Goal: Use online tool/utility: Utilize a website feature to perform a specific function

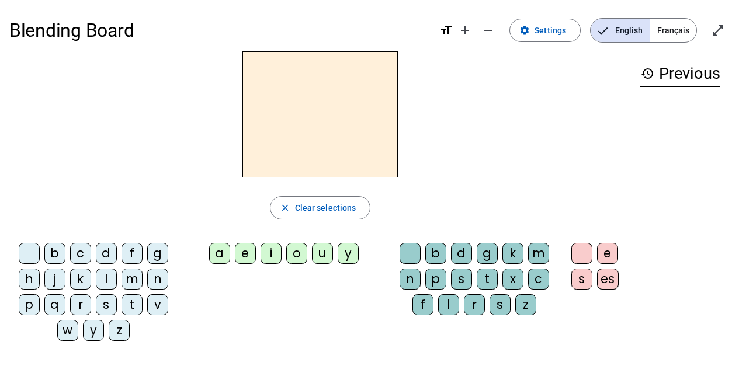
drag, startPoint x: 54, startPoint y: 253, endPoint x: 257, endPoint y: 140, distance: 232.7
click at [259, 137] on div "close Clear selections b c d f g h j k l m n p q r s t v w y z a e i o u y b d …" at bounding box center [319, 200] width 621 height 299
click at [51, 251] on div "b" at bounding box center [54, 253] width 21 height 21
click at [220, 255] on div "a" at bounding box center [219, 253] width 21 height 21
click at [460, 277] on div "s" at bounding box center [461, 279] width 21 height 21
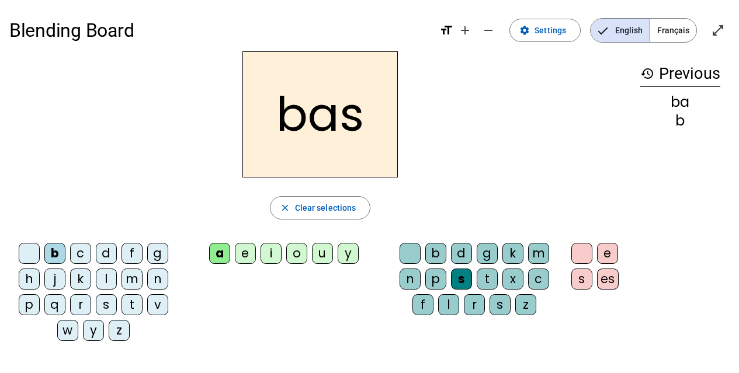
click at [331, 193] on div "bas close Clear selections b c d f g h j k l m n p q r s t v w y z a e i o u y …" at bounding box center [319, 200] width 621 height 299
click at [331, 203] on span "Clear selections" at bounding box center [325, 208] width 61 height 14
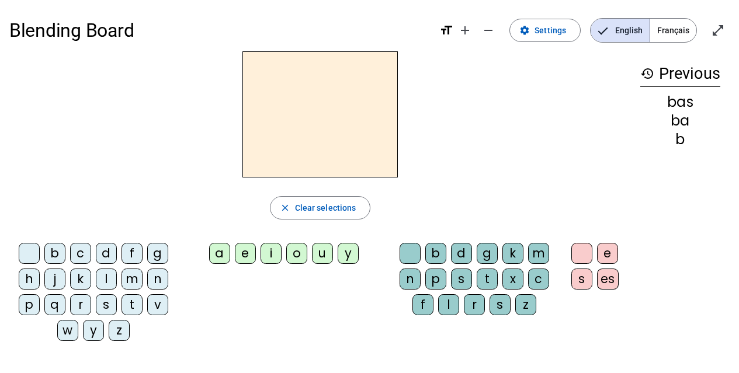
click at [102, 251] on div "d" at bounding box center [106, 253] width 21 height 21
click at [322, 254] on div "u" at bounding box center [322, 253] width 21 height 21
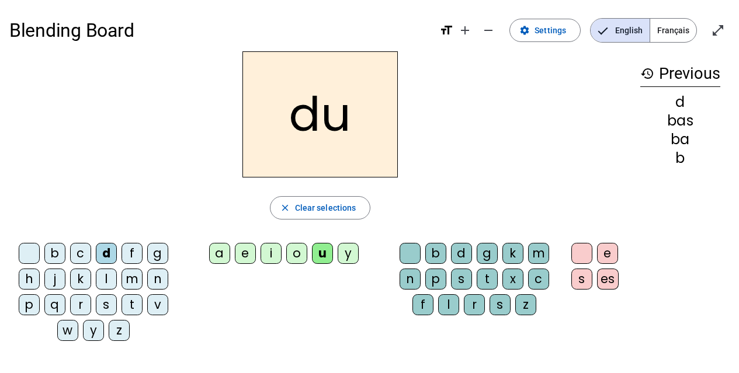
click at [479, 300] on div "r" at bounding box center [474, 304] width 21 height 21
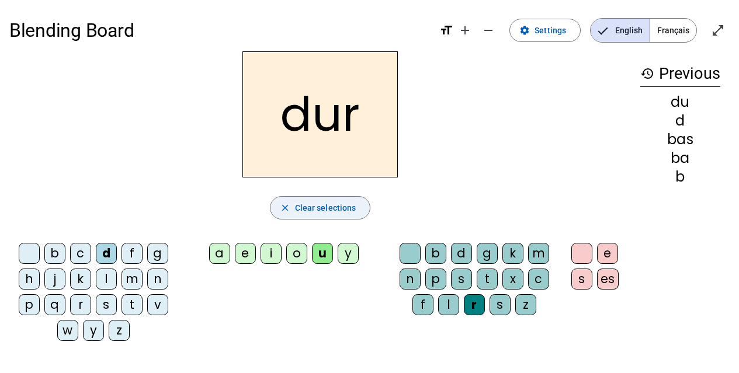
click at [353, 200] on span "button" at bounding box center [320, 208] width 100 height 28
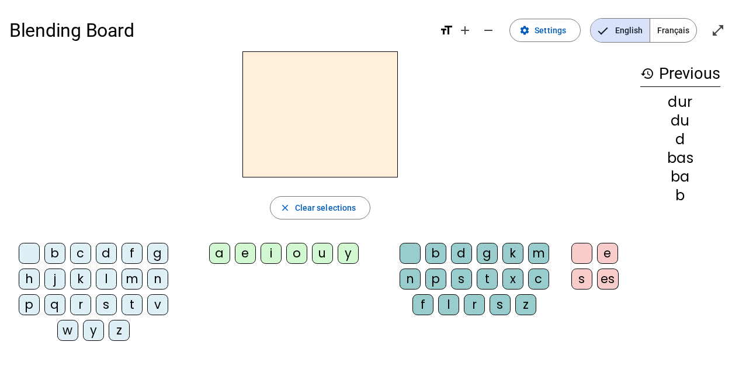
click at [105, 301] on div "s" at bounding box center [106, 304] width 21 height 21
click at [303, 257] on div "o" at bounding box center [296, 253] width 21 height 21
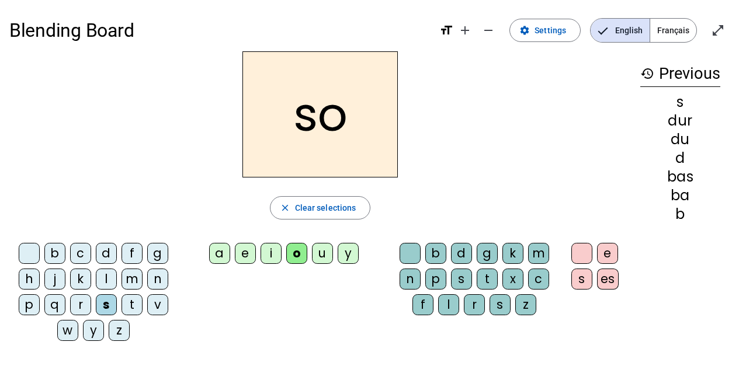
click at [457, 252] on div "d" at bounding box center [461, 253] width 21 height 21
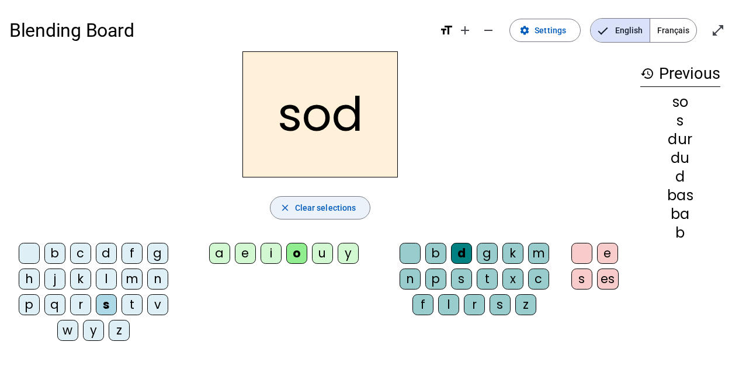
click at [345, 209] on span "Clear selections" at bounding box center [325, 208] width 61 height 14
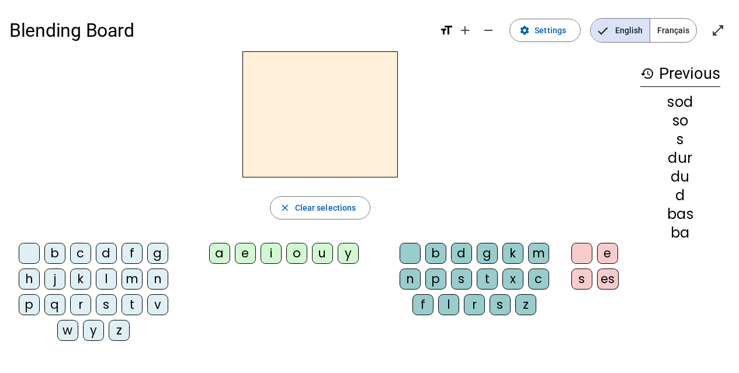
click at [135, 280] on div "m" at bounding box center [131, 279] width 21 height 21
click at [224, 252] on div "a" at bounding box center [219, 253] width 21 height 21
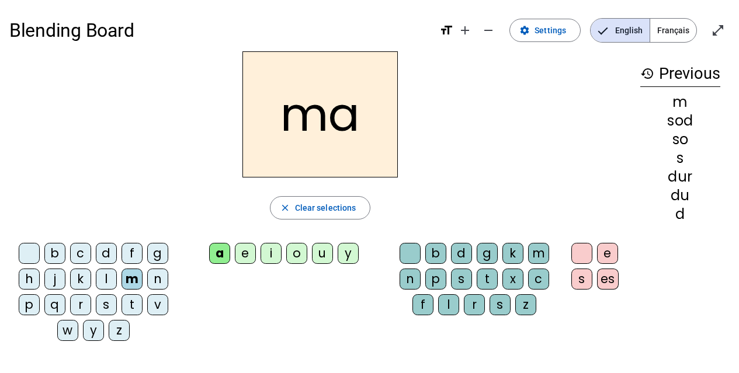
click at [475, 307] on div "r" at bounding box center [474, 304] width 21 height 21
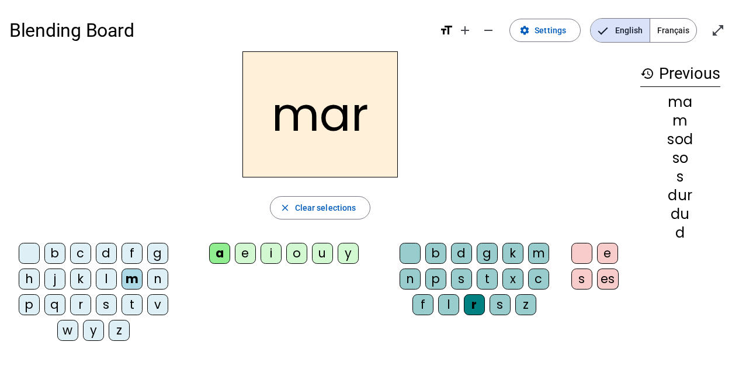
click at [499, 300] on div "s" at bounding box center [499, 304] width 21 height 21
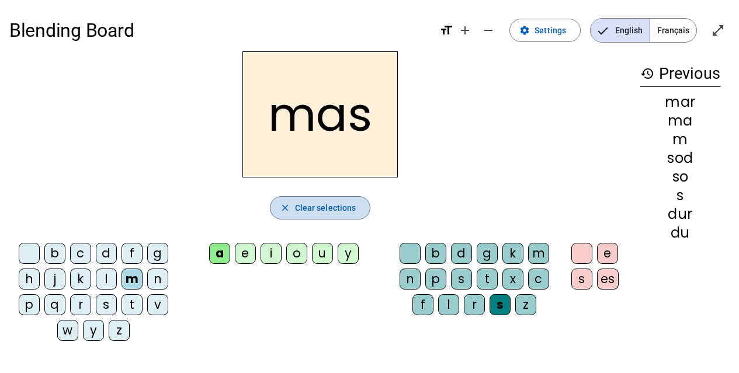
click at [350, 210] on span "Clear selections" at bounding box center [325, 208] width 61 height 14
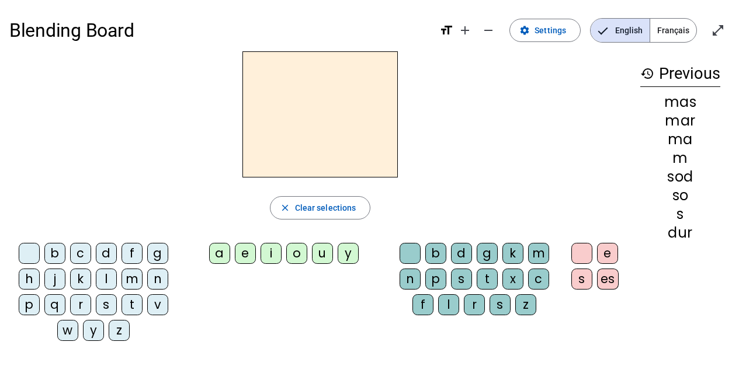
click at [137, 276] on div "m" at bounding box center [131, 279] width 21 height 21
click at [221, 251] on div "a" at bounding box center [219, 253] width 21 height 21
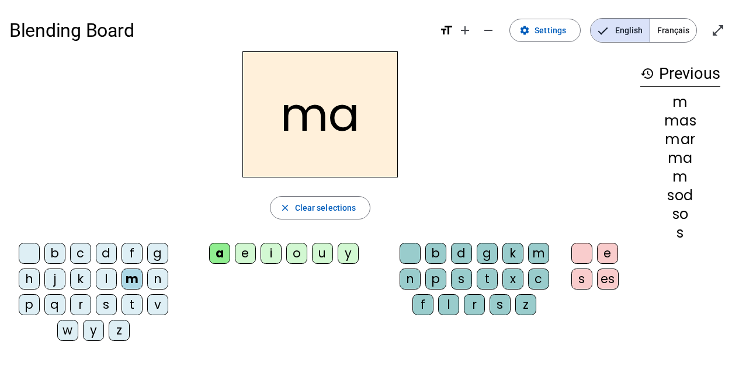
click at [477, 302] on div "r" at bounding box center [474, 304] width 21 height 21
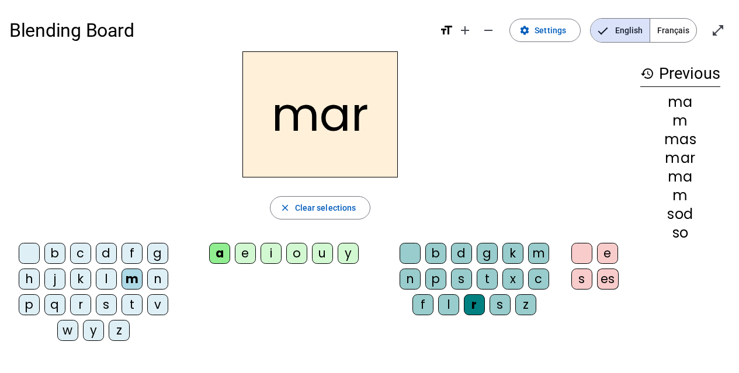
click at [498, 301] on div "s" at bounding box center [499, 304] width 21 height 21
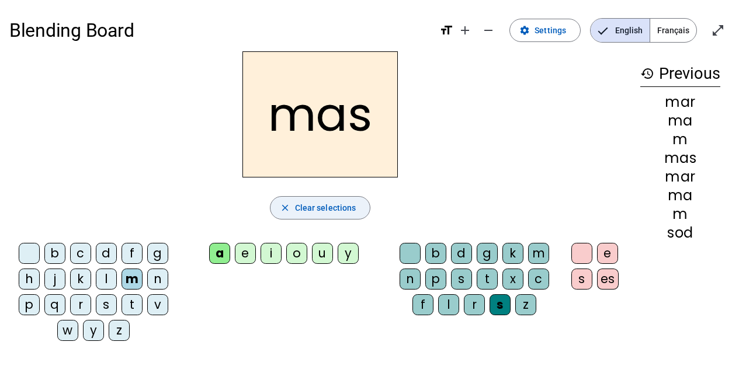
click at [340, 203] on span "Clear selections" at bounding box center [325, 208] width 61 height 14
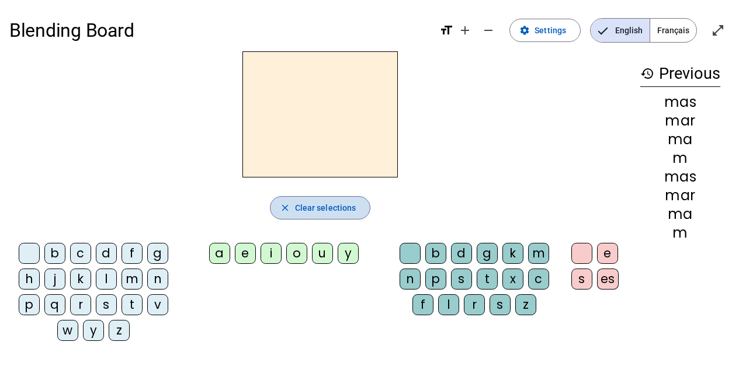
click at [340, 203] on span "Clear selections" at bounding box center [325, 208] width 61 height 14
click at [131, 274] on div "m" at bounding box center [131, 279] width 21 height 21
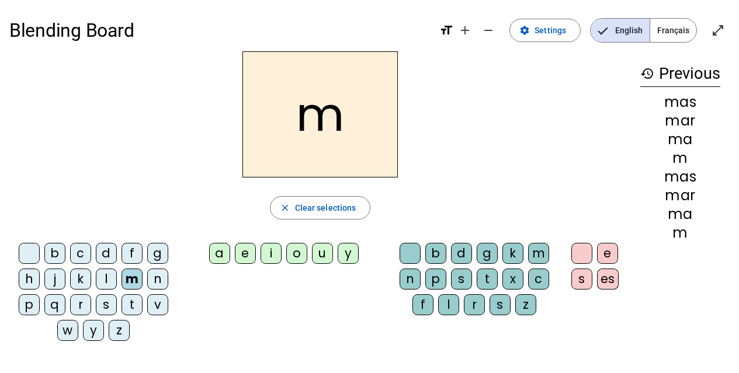
click at [225, 252] on div "a" at bounding box center [219, 253] width 21 height 21
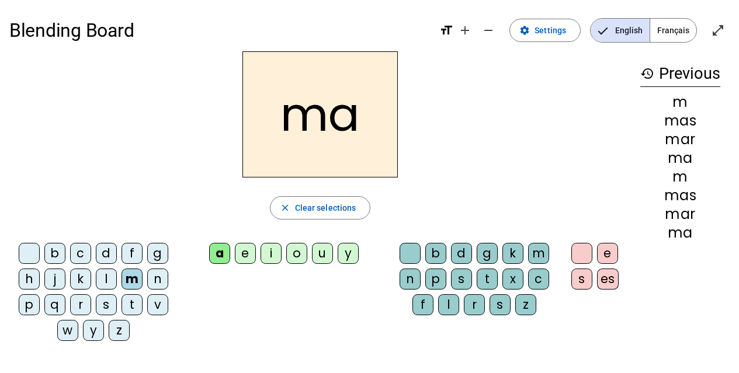
click at [449, 302] on div "l" at bounding box center [448, 304] width 21 height 21
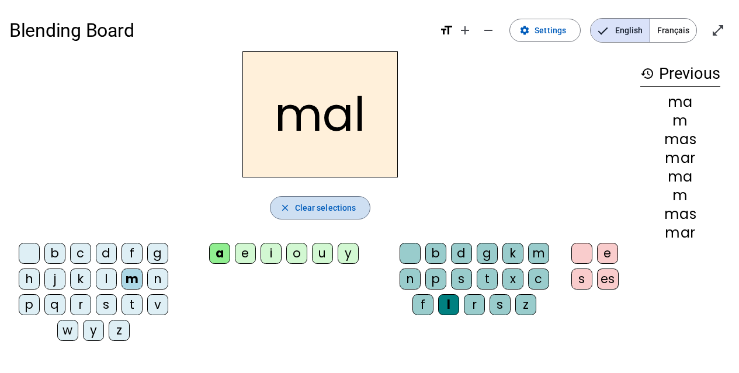
click at [364, 210] on span "button" at bounding box center [320, 208] width 100 height 28
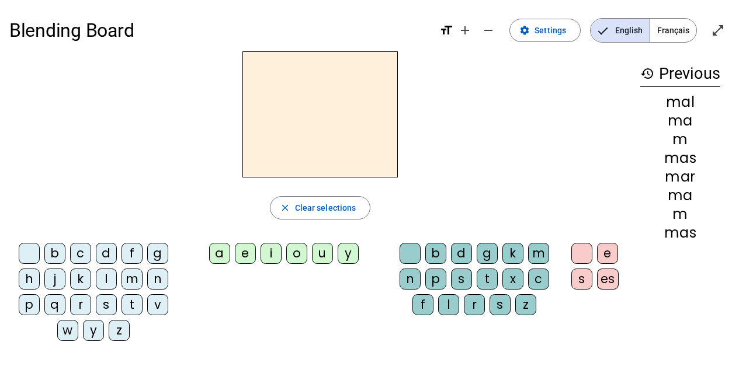
click at [109, 280] on div "l" at bounding box center [106, 279] width 21 height 21
click at [225, 252] on div "a" at bounding box center [219, 253] width 21 height 21
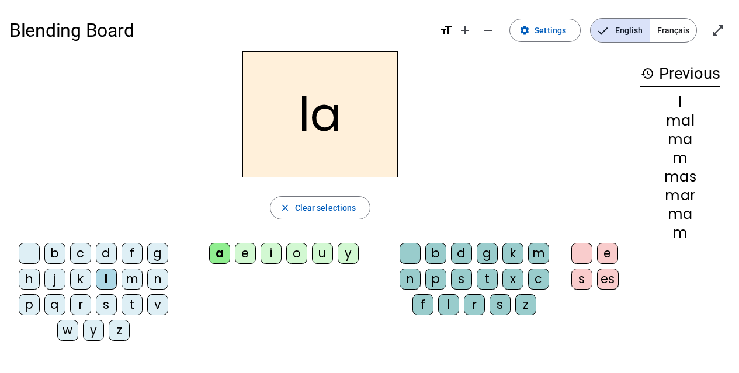
click at [538, 280] on div "c" at bounding box center [538, 279] width 21 height 21
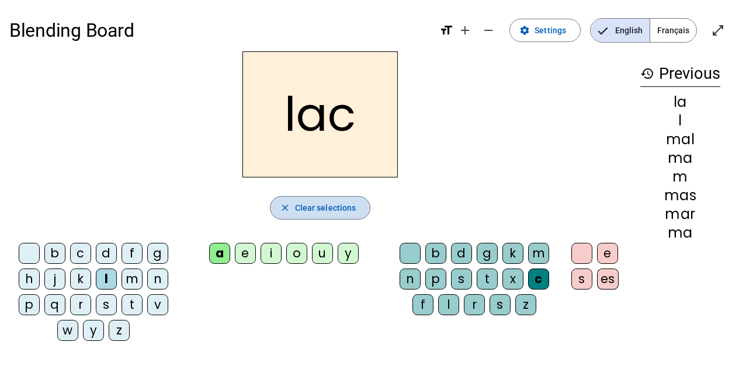
click at [343, 206] on span "Clear selections" at bounding box center [325, 208] width 61 height 14
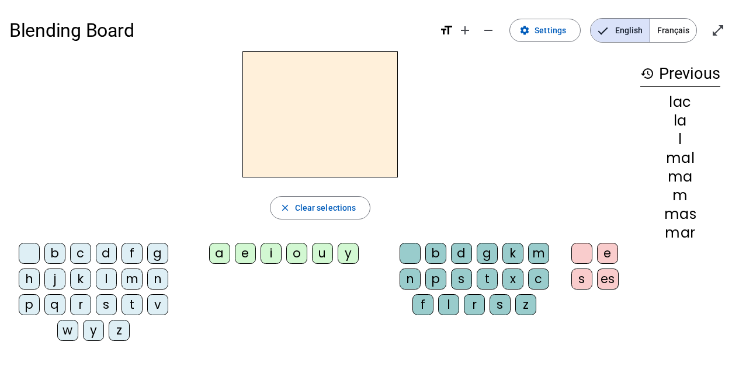
click at [137, 281] on div "m" at bounding box center [131, 279] width 21 height 21
click at [212, 245] on div "a" at bounding box center [219, 253] width 21 height 21
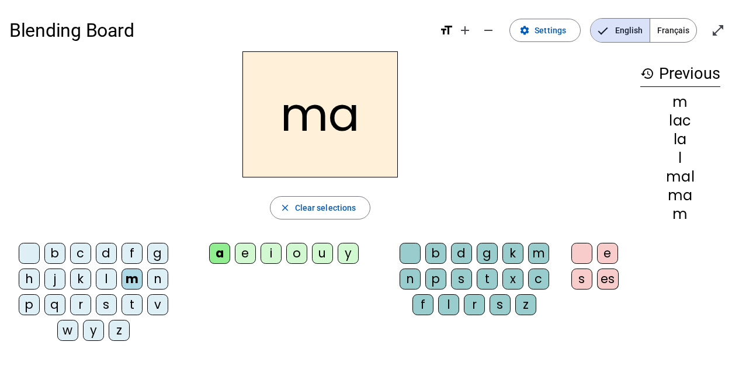
click at [434, 274] on div "p" at bounding box center [435, 279] width 21 height 21
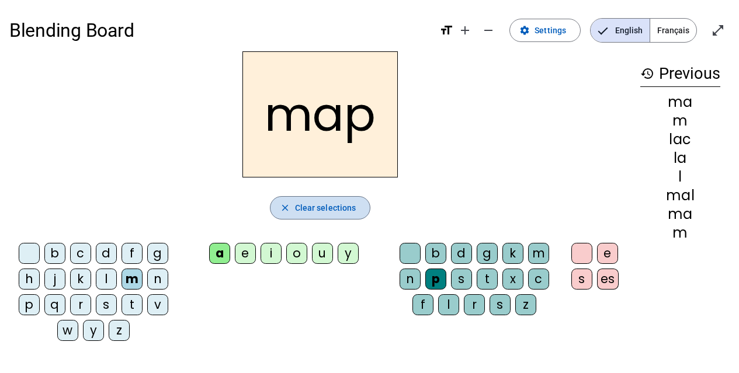
click at [322, 200] on span "button" at bounding box center [320, 208] width 100 height 28
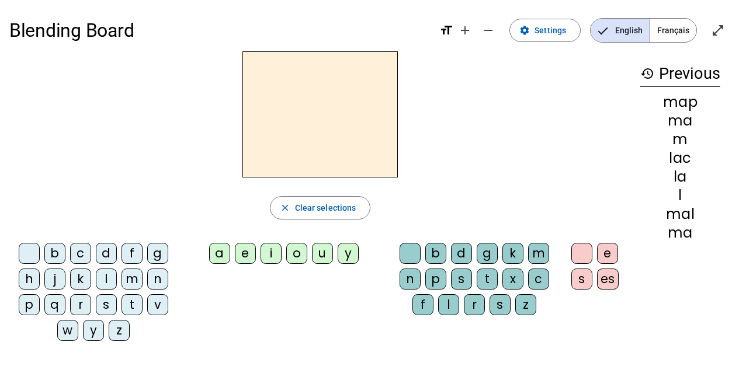
click at [102, 254] on div "d" at bounding box center [106, 253] width 21 height 21
click at [329, 258] on div "u" at bounding box center [322, 253] width 21 height 21
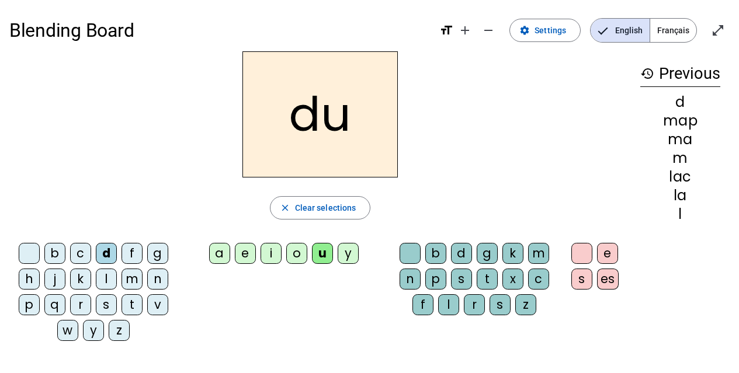
click at [541, 278] on div "c" at bounding box center [538, 279] width 21 height 21
